Goal: Transaction & Acquisition: Obtain resource

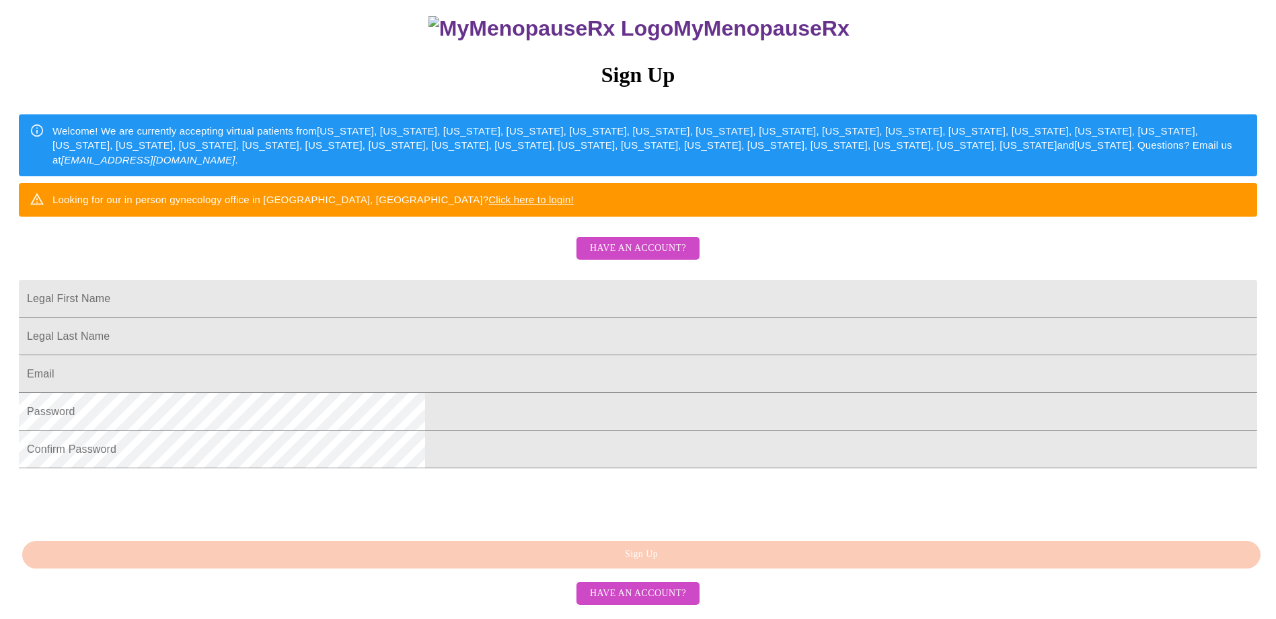
scroll to position [231, 0]
click at [623, 240] on span "Have an account?" at bounding box center [638, 248] width 96 height 17
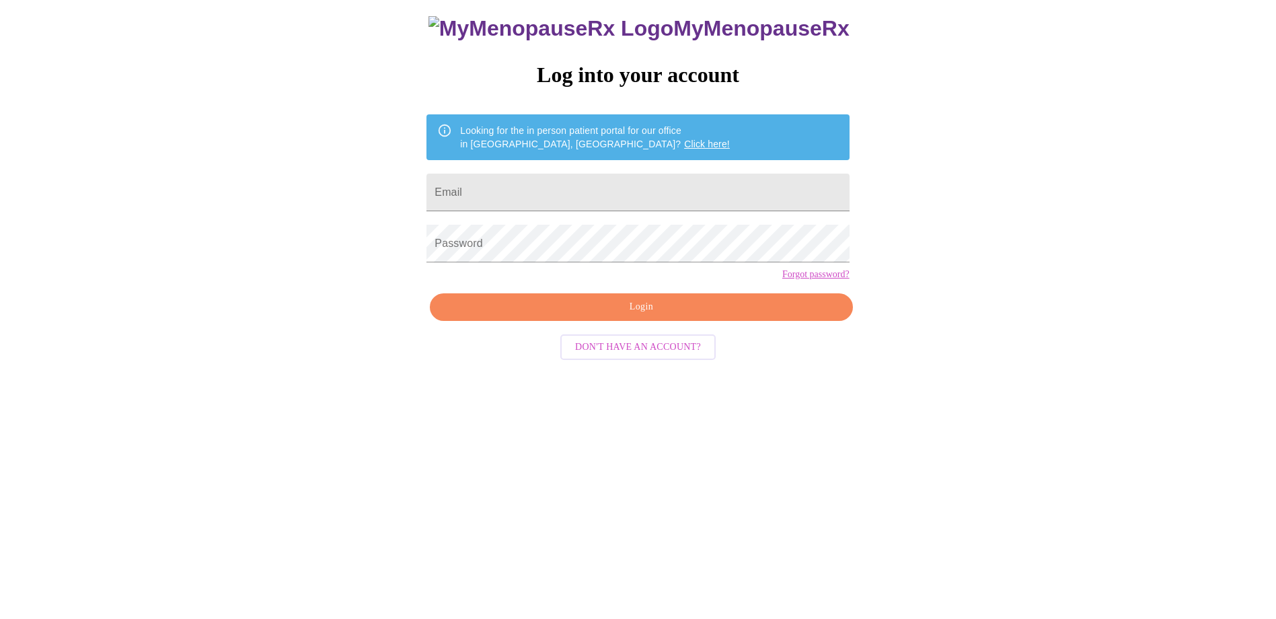
scroll to position [13, 0]
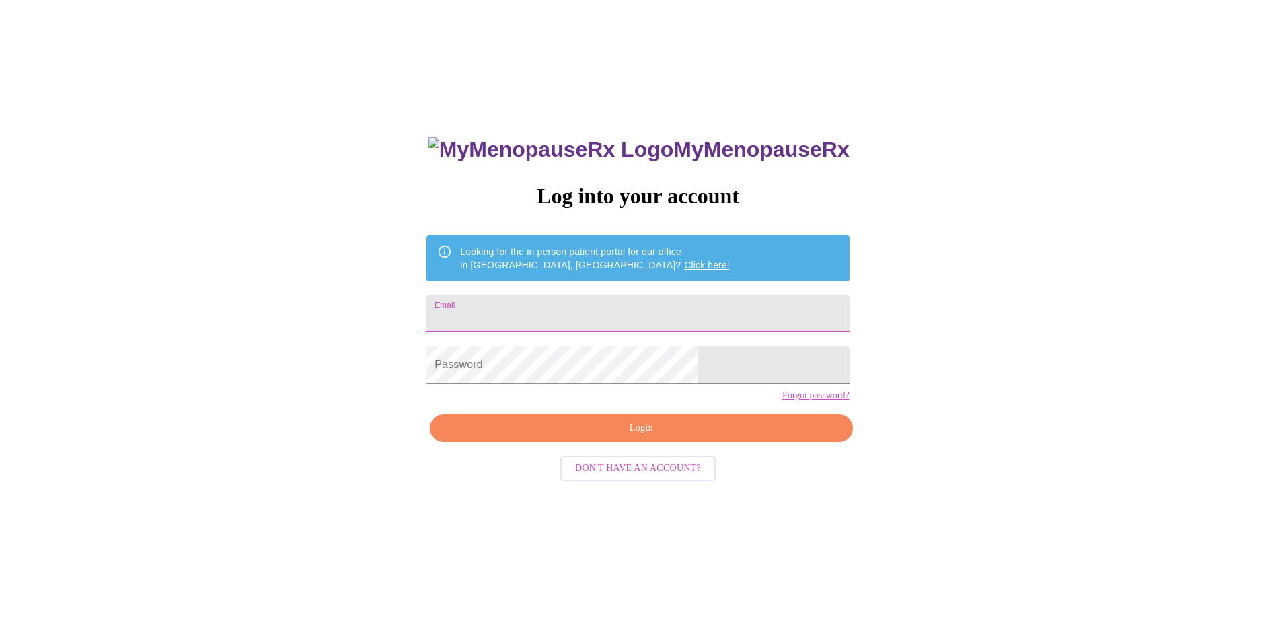
click at [560, 303] on input "Email" at bounding box center [637, 314] width 422 height 38
type input "[EMAIL_ADDRESS][DOMAIN_NAME]"
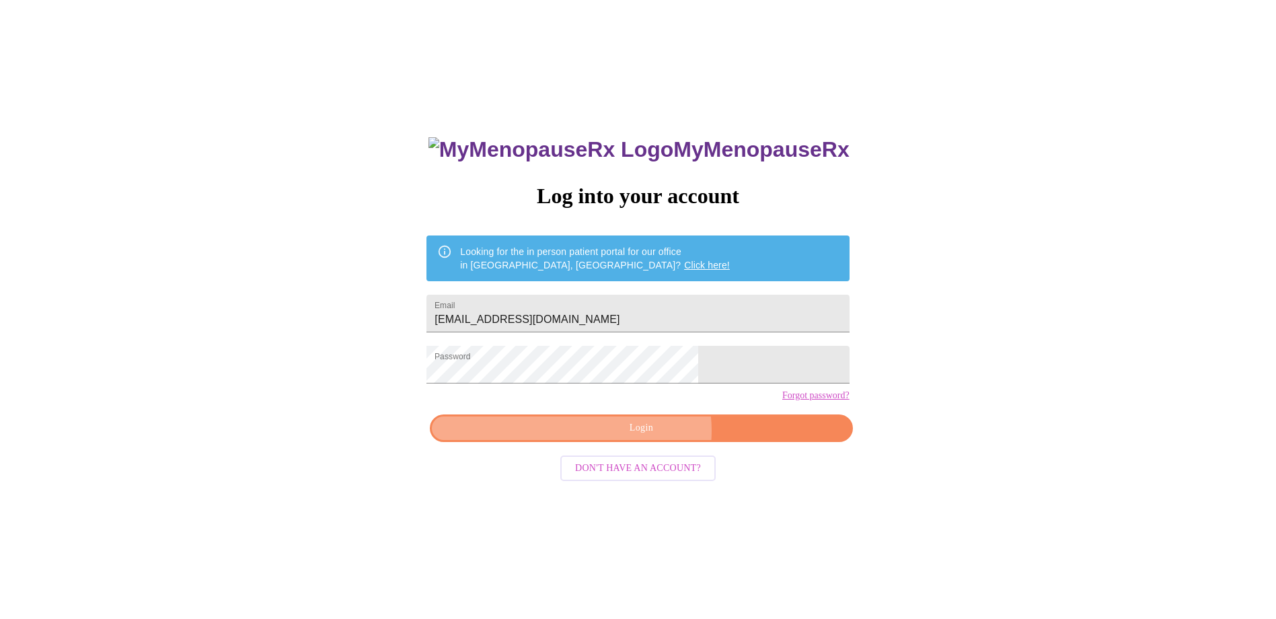
click at [647, 437] on span "Login" at bounding box center [640, 428] width 391 height 17
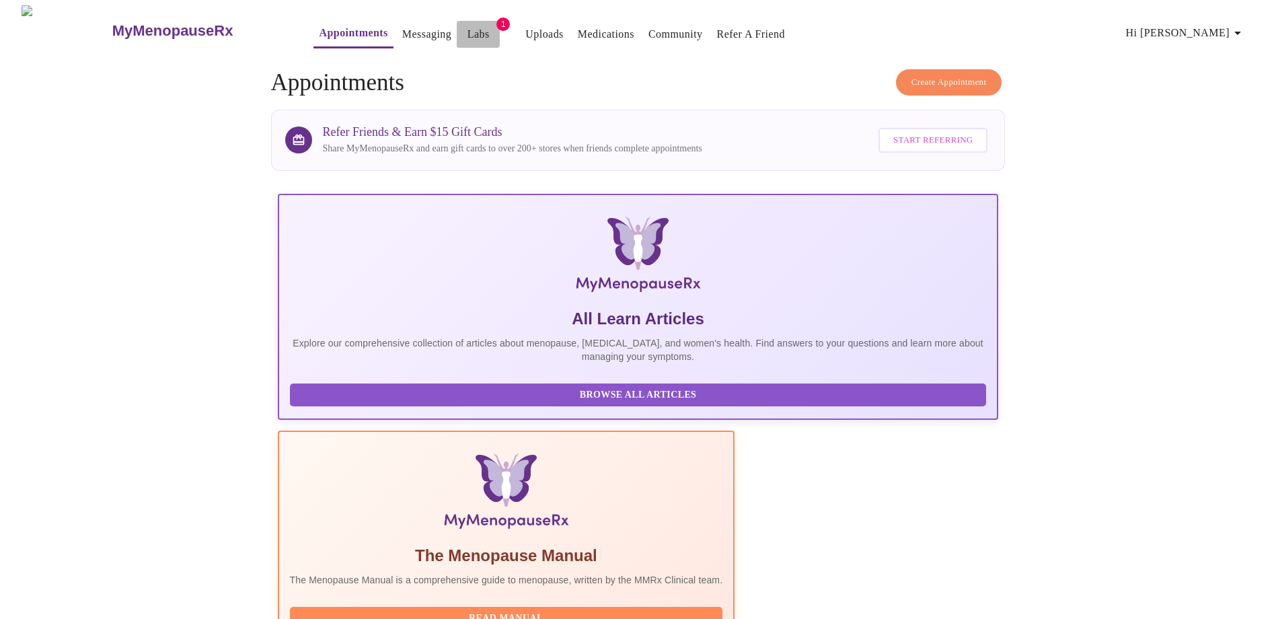
click at [467, 34] on link "Labs" at bounding box center [478, 34] width 22 height 19
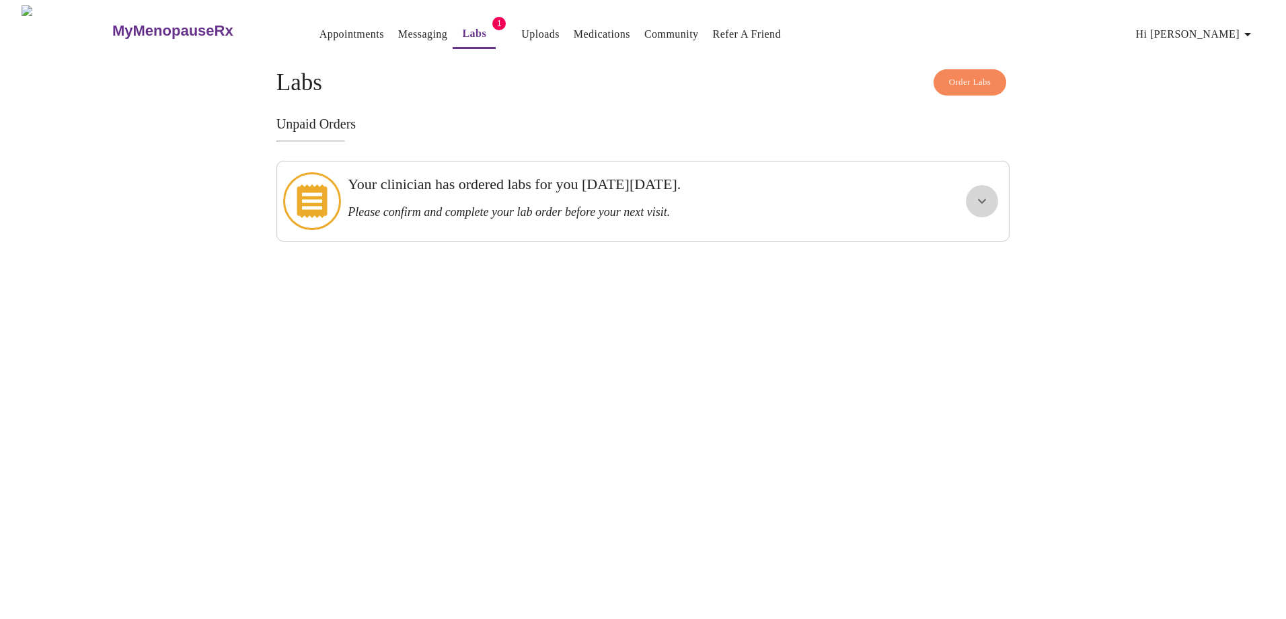
click at [981, 199] on icon "show more" at bounding box center [982, 201] width 8 height 5
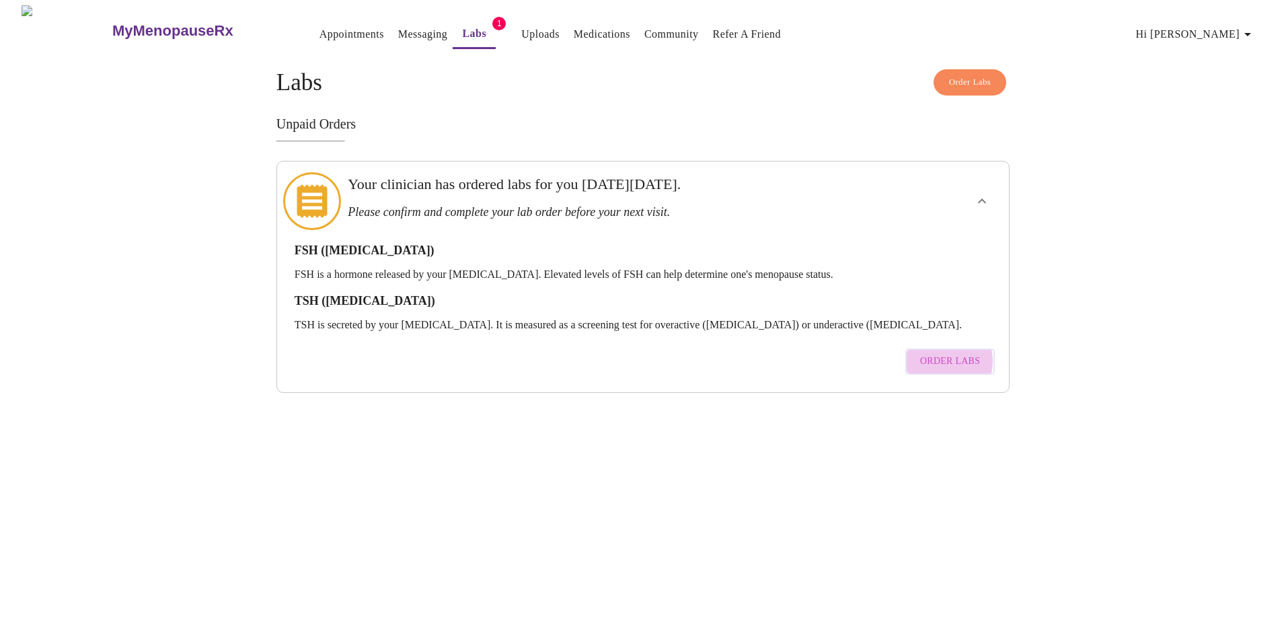
click at [938, 353] on span "Order Labs" at bounding box center [950, 361] width 60 height 17
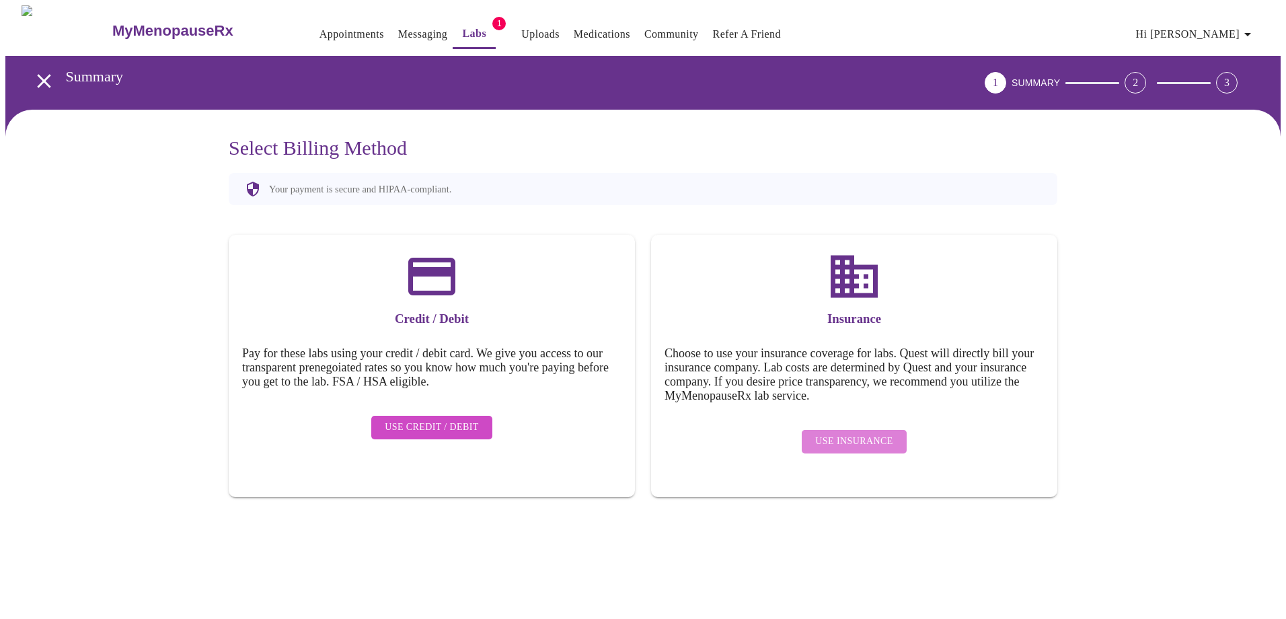
click at [867, 433] on span "Use Insurance" at bounding box center [853, 441] width 77 height 17
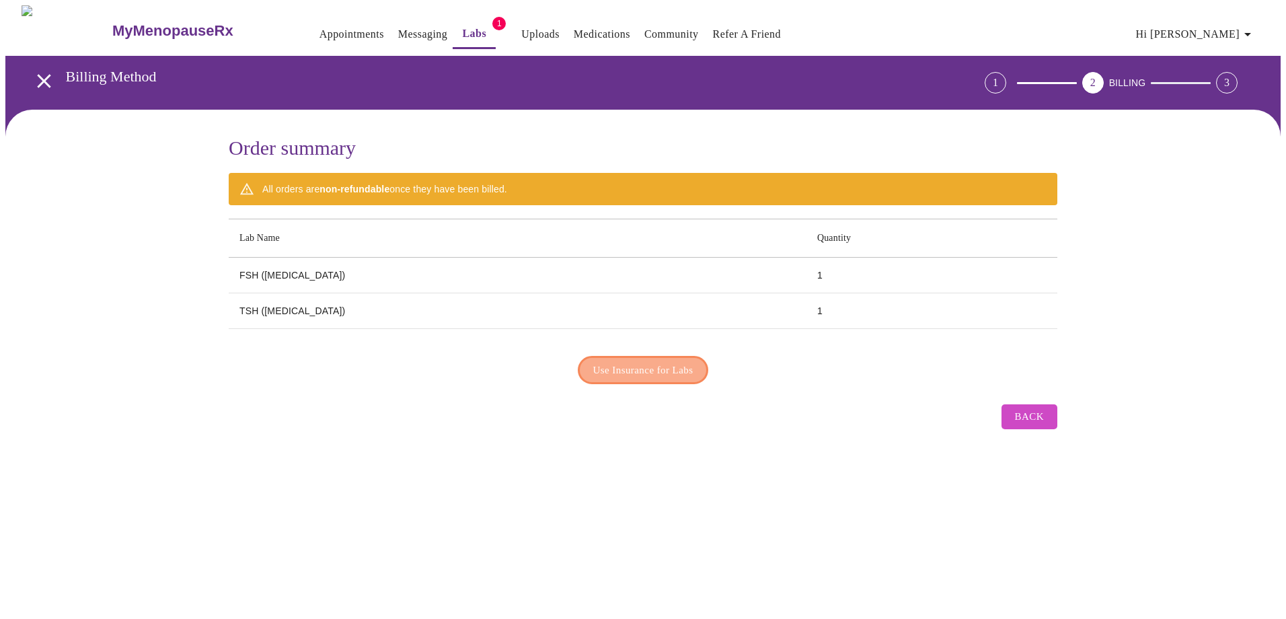
click at [625, 367] on span "Use Insurance for Labs" at bounding box center [643, 369] width 100 height 17
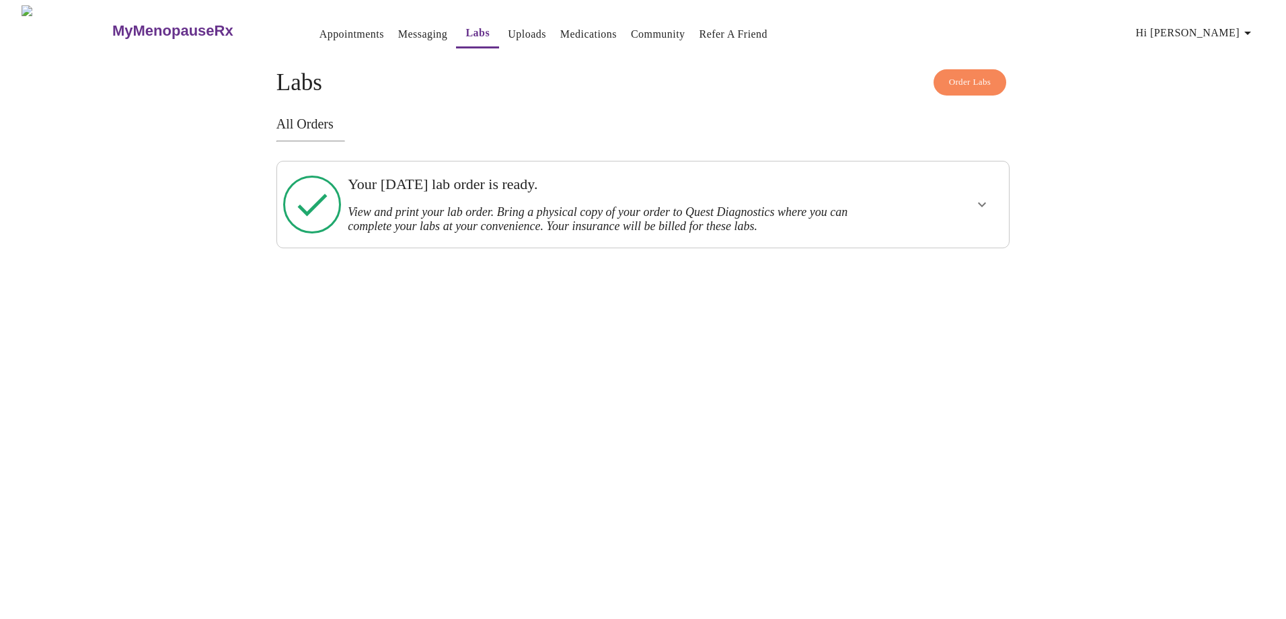
click at [975, 209] on icon "show more" at bounding box center [982, 204] width 16 height 16
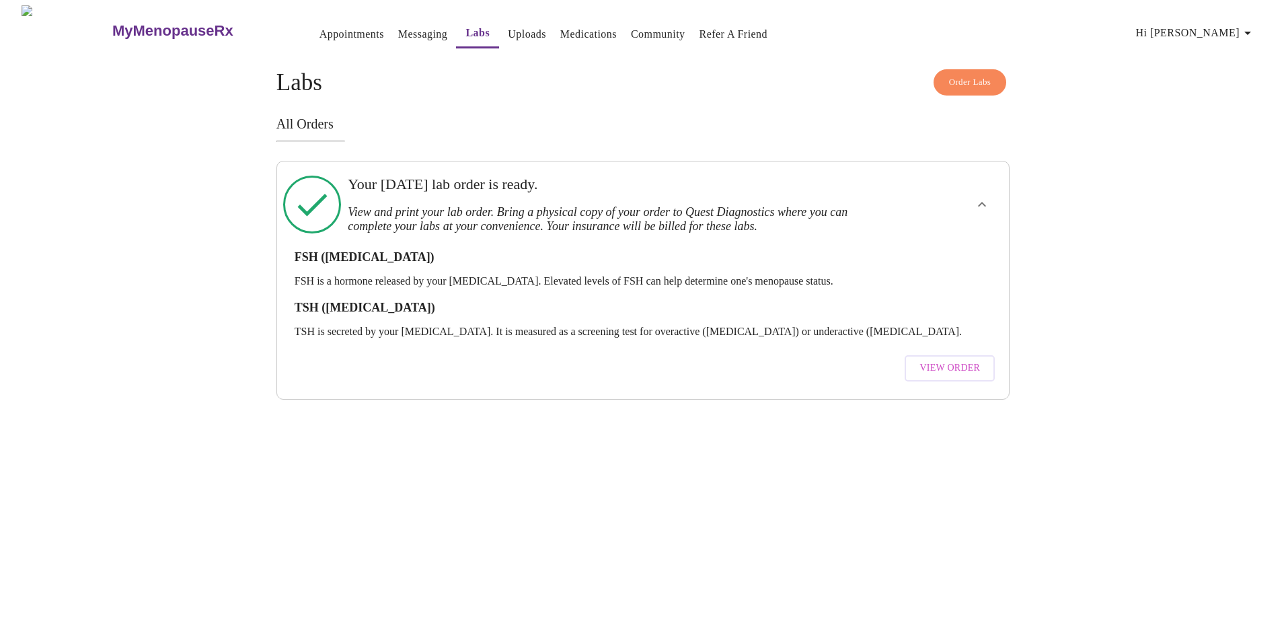
click at [936, 360] on span "View Order" at bounding box center [949, 368] width 61 height 17
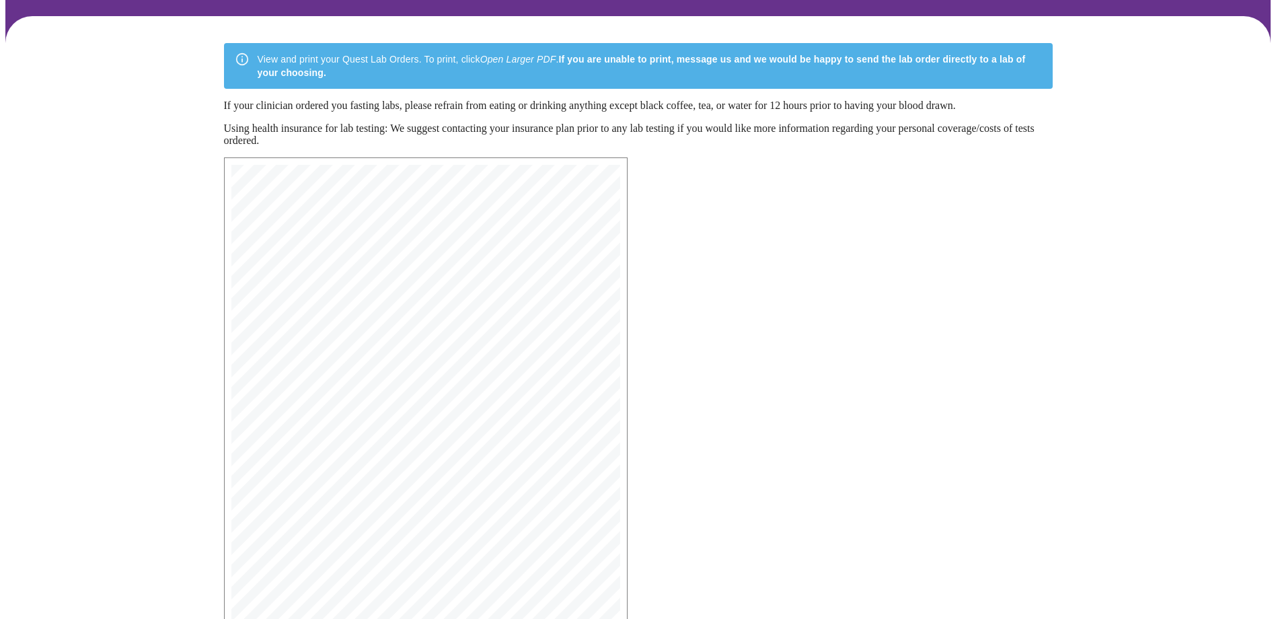
scroll to position [209, 0]
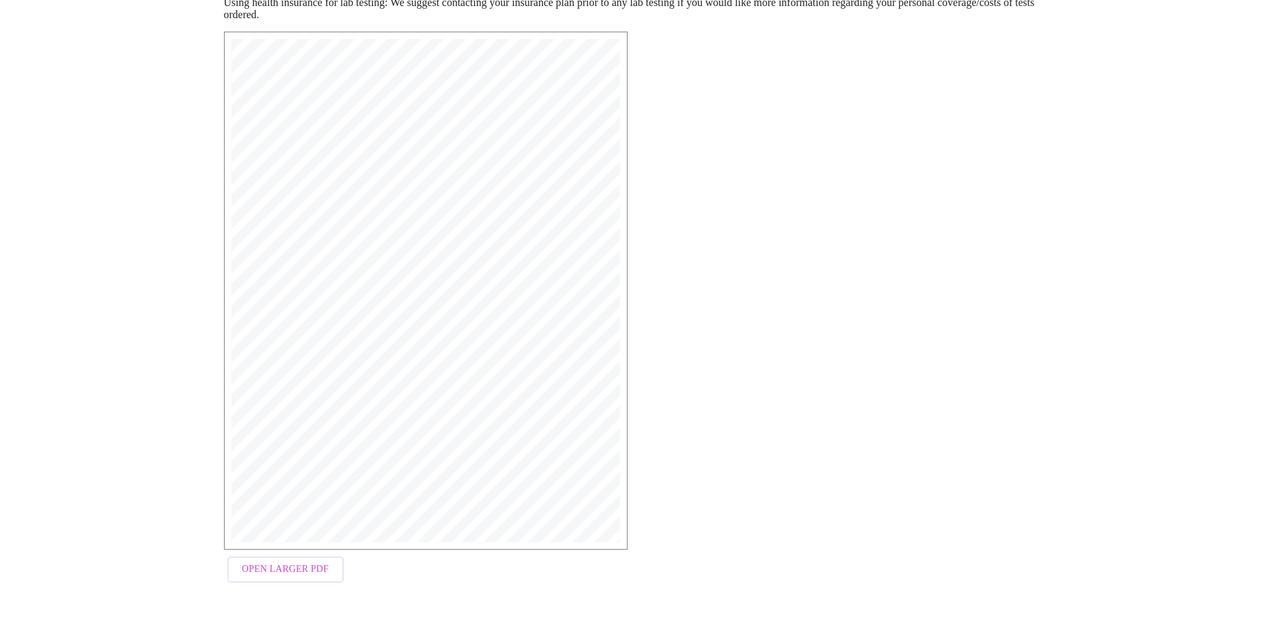
click at [296, 568] on span "Open Larger PDF" at bounding box center [285, 569] width 87 height 17
